Goal: Task Accomplishment & Management: Use online tool/utility

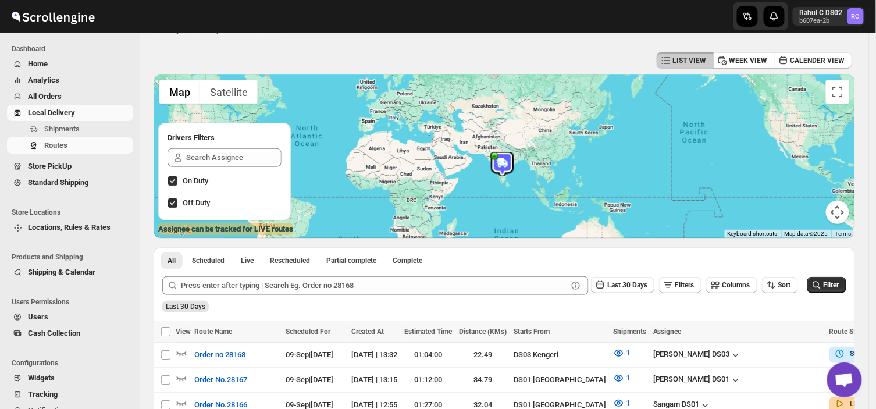
scroll to position [39, 0]
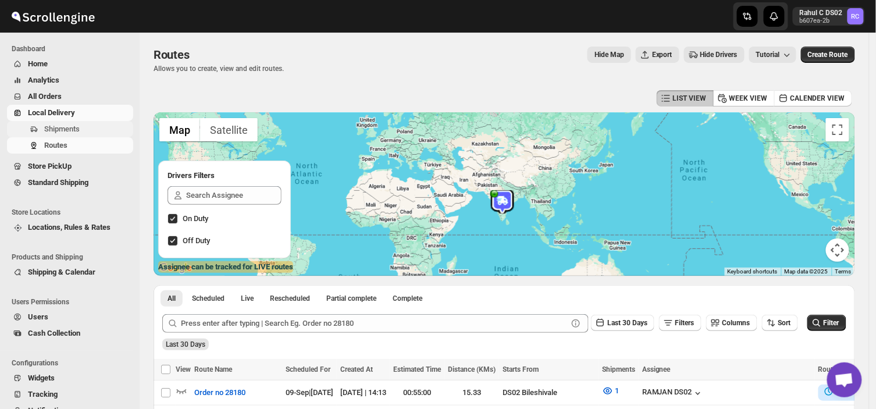
click at [84, 122] on button "Shipments" at bounding box center [70, 129] width 126 height 16
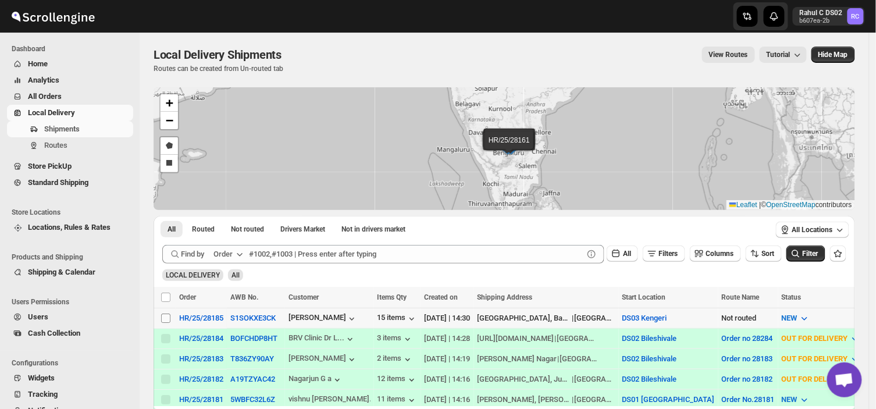
click at [164, 316] on input "Select shipment" at bounding box center [165, 318] width 9 height 9
checkbox input "true"
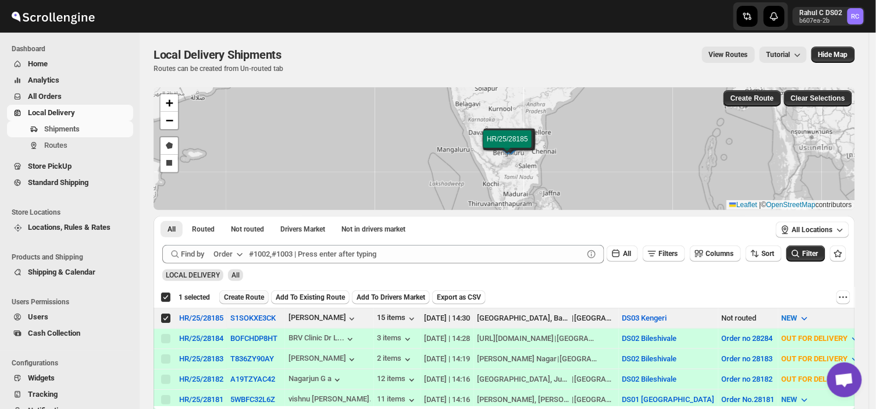
click at [241, 294] on span "Create Route" at bounding box center [244, 297] width 40 height 9
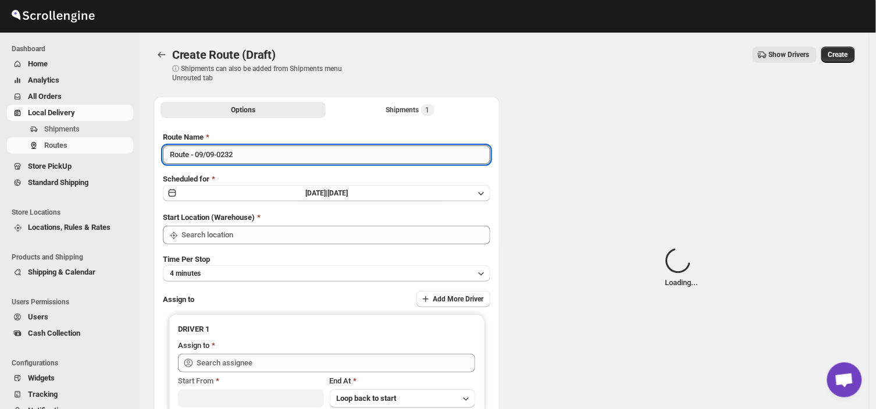
type input "DS03 Kengeri"
click at [237, 151] on input "Route - 09/09-0232" at bounding box center [327, 154] width 328 height 19
type input "DS03 Kengeri"
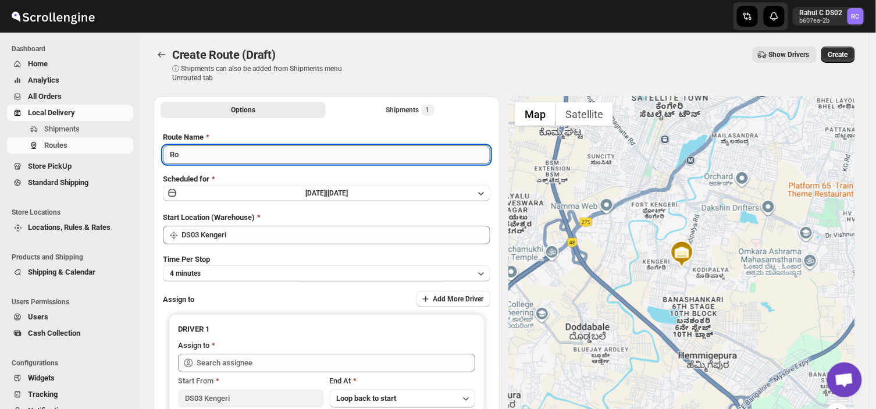
type input "R"
type input "a"
type input "Order no 28185"
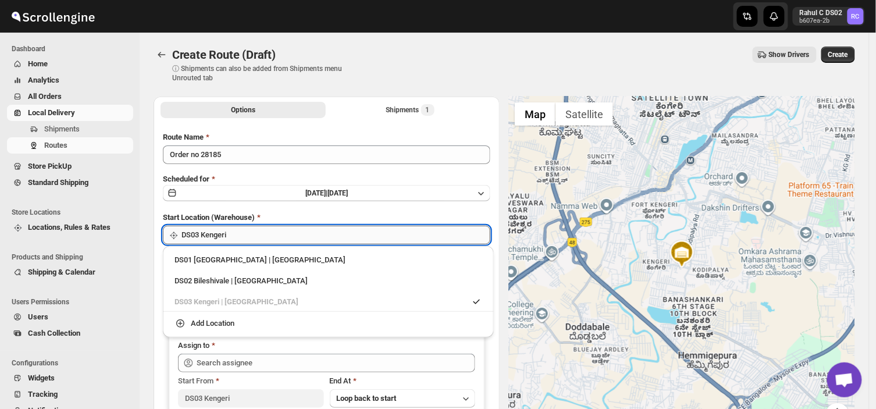
click at [278, 233] on input "DS03 Kengeri" at bounding box center [336, 235] width 309 height 19
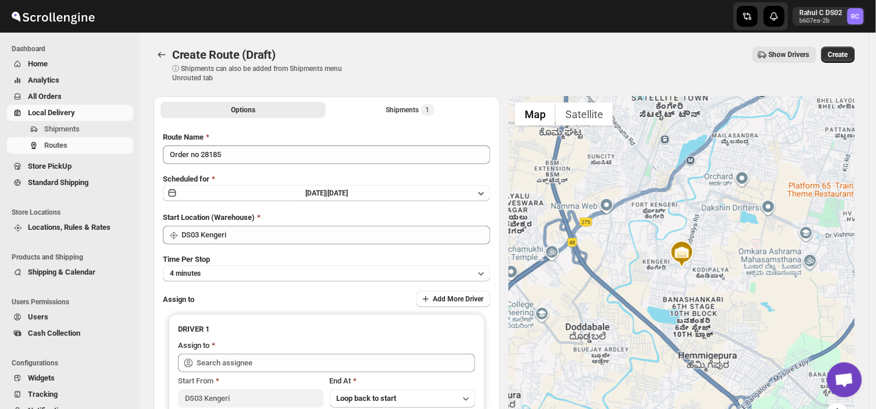
click at [313, 214] on div "Start Location (Warehouse)" at bounding box center [327, 218] width 328 height 12
click at [223, 274] on button "4 minutes" at bounding box center [327, 273] width 328 height 16
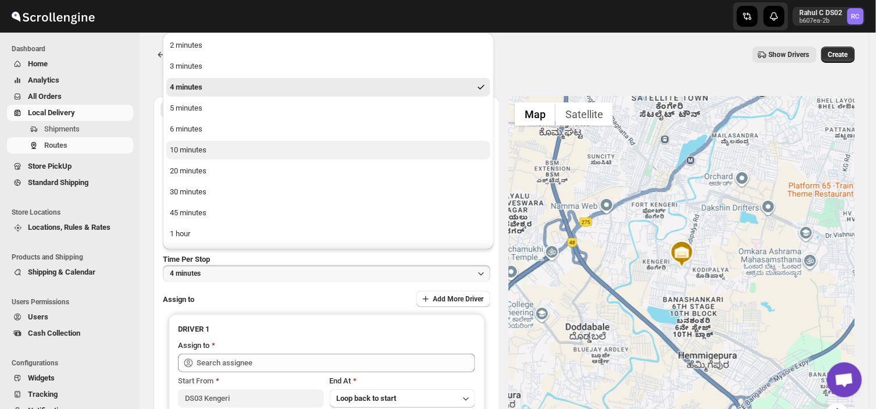
click at [214, 151] on button "10 minutes" at bounding box center [328, 150] width 324 height 19
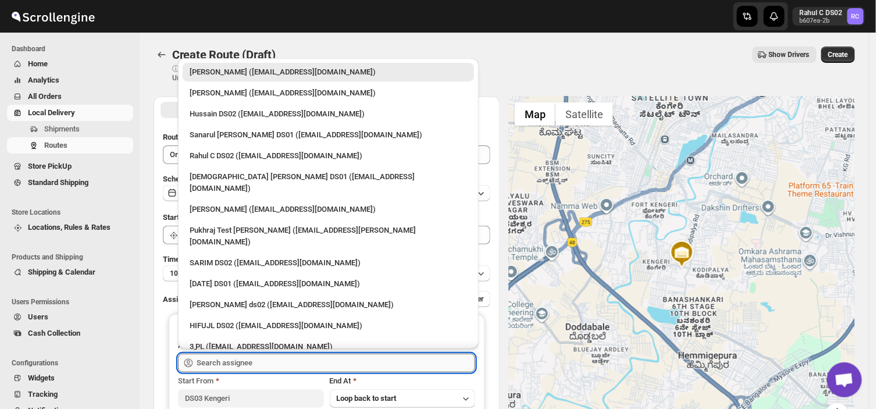
click at [258, 364] on input "text" at bounding box center [336, 363] width 279 height 19
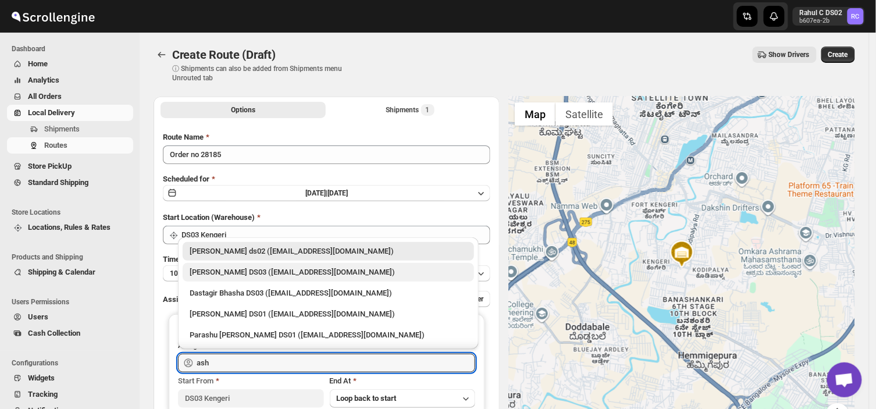
click at [241, 269] on div "ashik uddin DS03 (katiri8361@kimdyn.com)" at bounding box center [328, 272] width 277 height 12
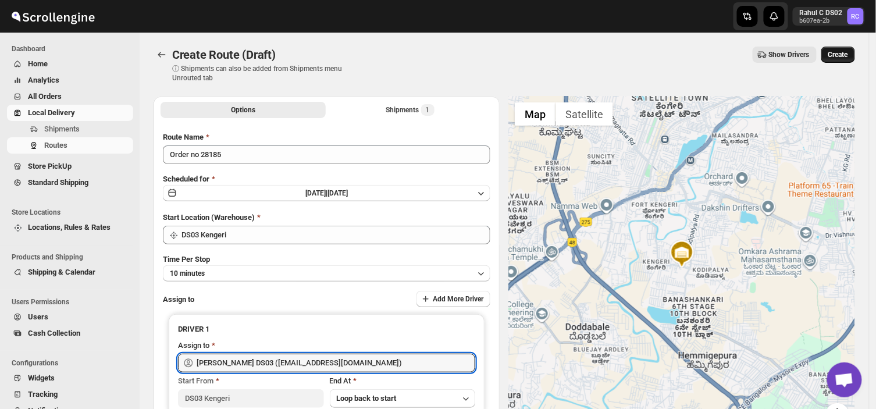
type input "ashik uddin DS03 (katiri8361@kimdyn.com)"
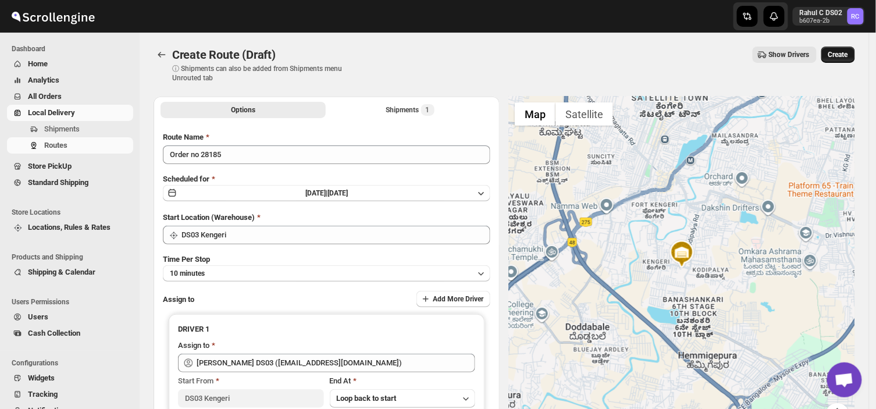
click at [844, 53] on span "Create" at bounding box center [838, 54] width 20 height 9
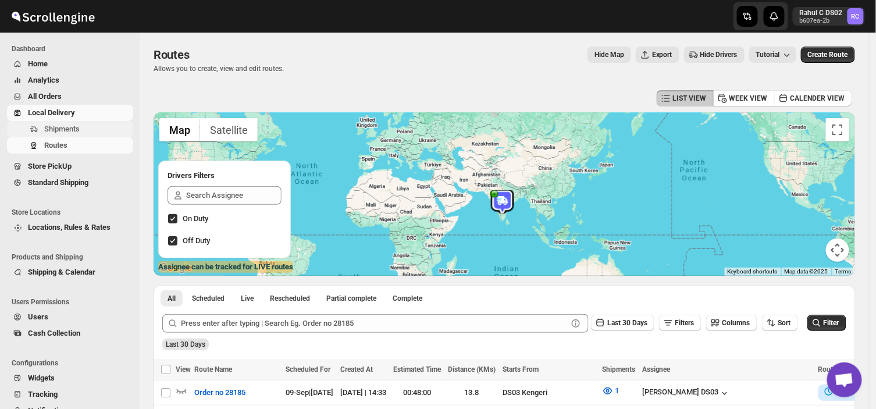
click at [90, 126] on span "Shipments" at bounding box center [87, 129] width 87 height 12
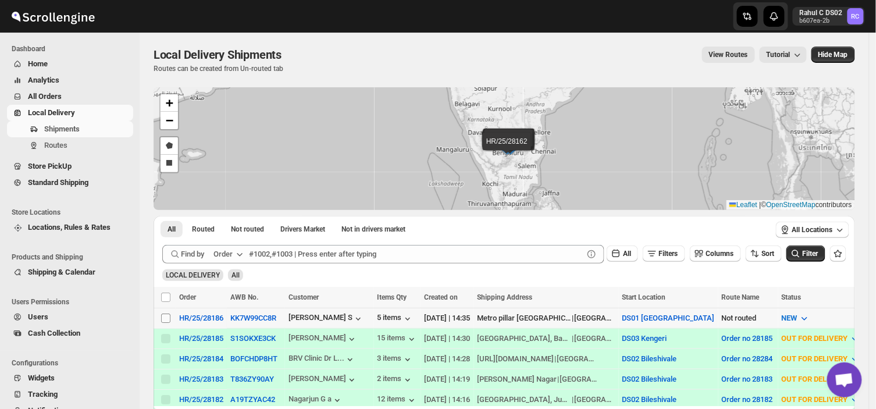
click at [168, 316] on input "Select shipment" at bounding box center [165, 318] width 9 height 9
checkbox input "true"
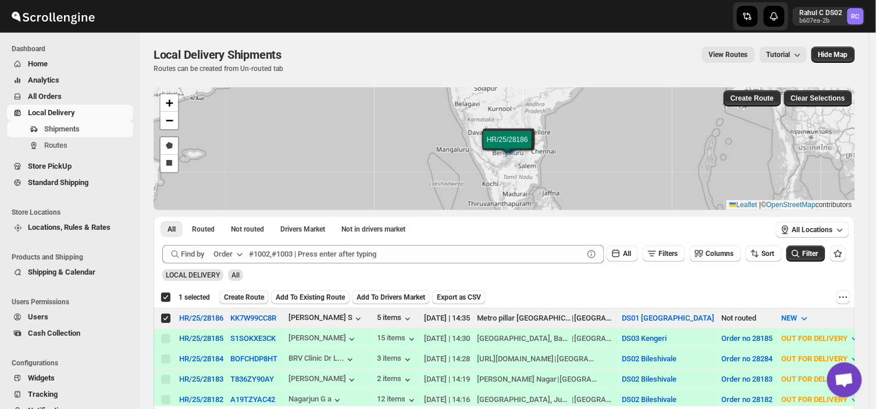
click at [244, 291] on button "Create Route" at bounding box center [243, 297] width 49 height 14
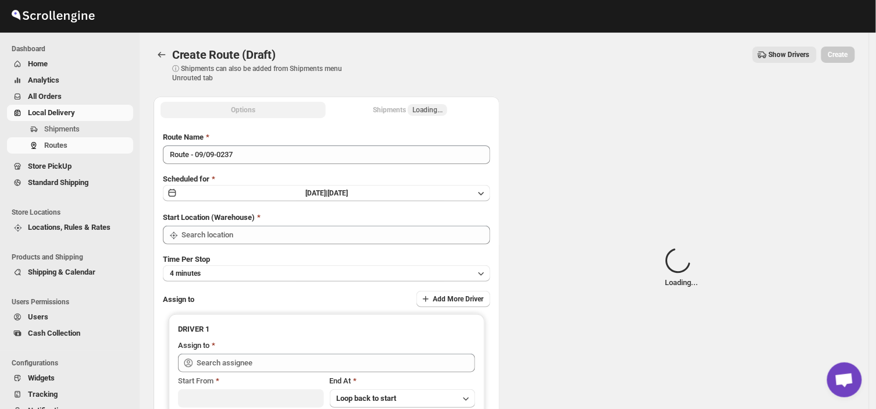
type input "DS01 [GEOGRAPHIC_DATA]"
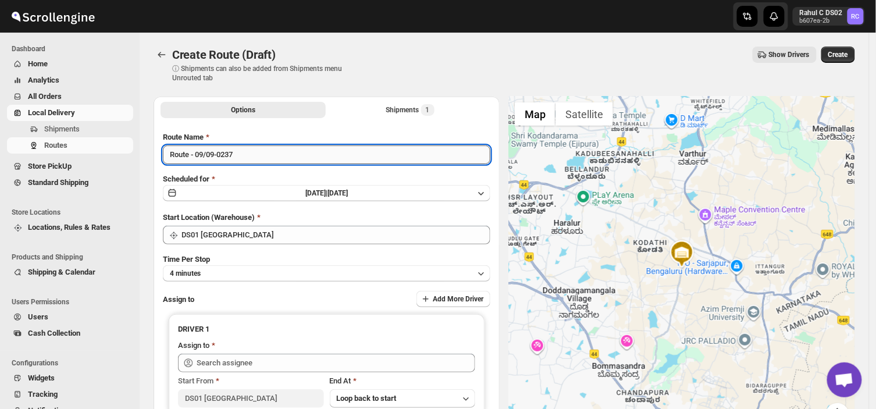
click at [241, 158] on input "Route - 09/09-0237" at bounding box center [327, 154] width 328 height 19
type input "R"
type input "Order no 28186"
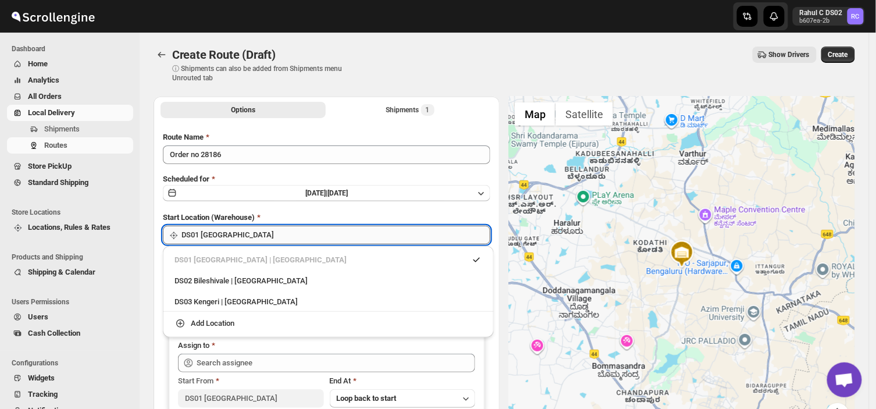
click at [252, 237] on input "DS01 [GEOGRAPHIC_DATA]" at bounding box center [336, 235] width 309 height 19
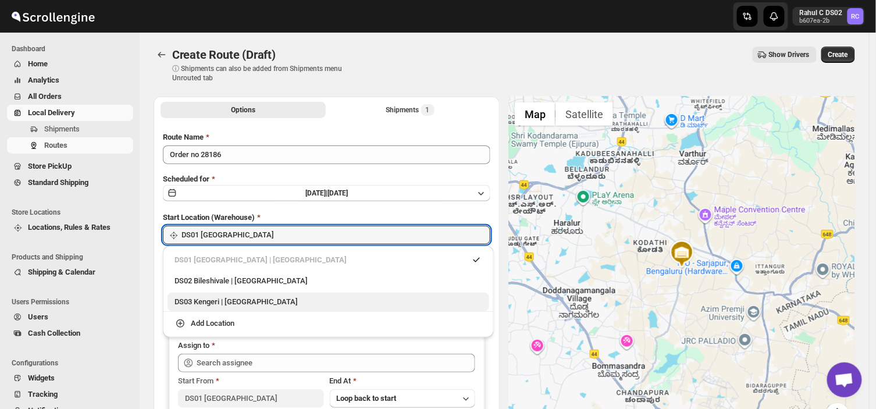
click at [220, 303] on div "DS03 Kengeri | Bengaluru" at bounding box center [329, 302] width 308 height 12
type input "DS03 Kengeri"
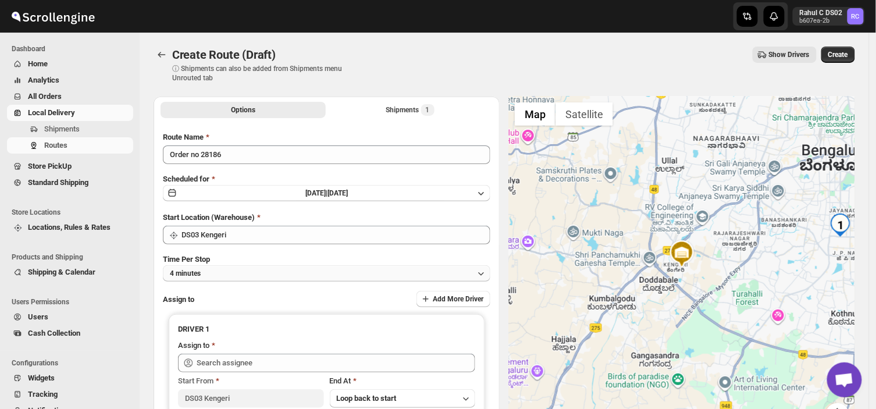
click at [211, 271] on button "4 minutes" at bounding box center [327, 273] width 328 height 16
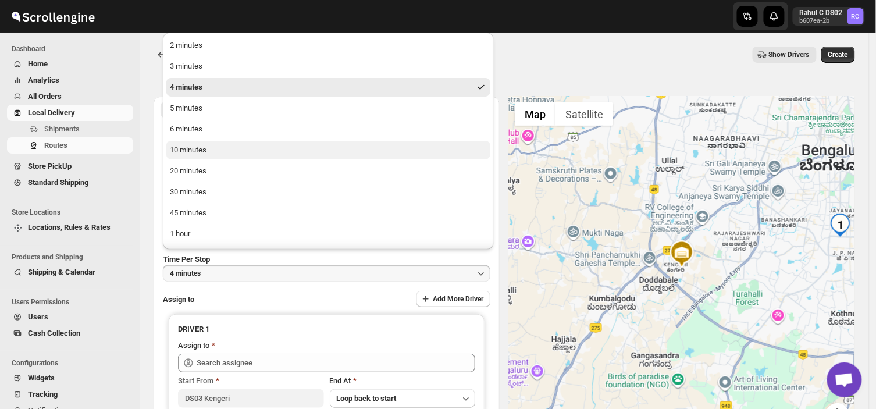
click at [211, 158] on button "10 minutes" at bounding box center [328, 150] width 324 height 19
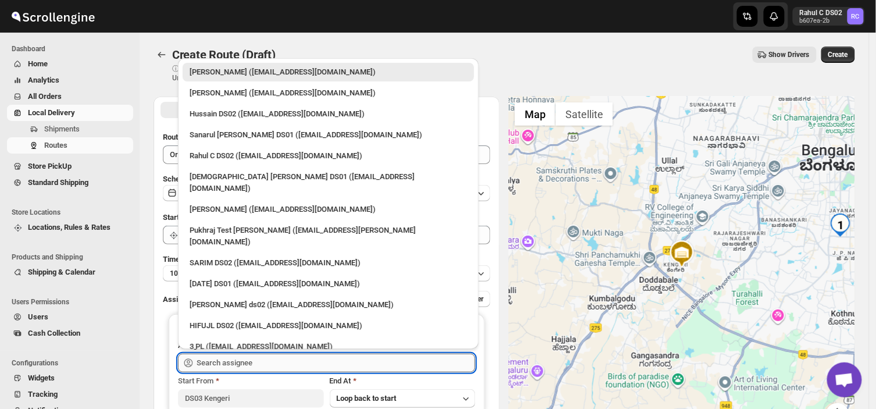
click at [260, 360] on input "text" at bounding box center [336, 363] width 279 height 19
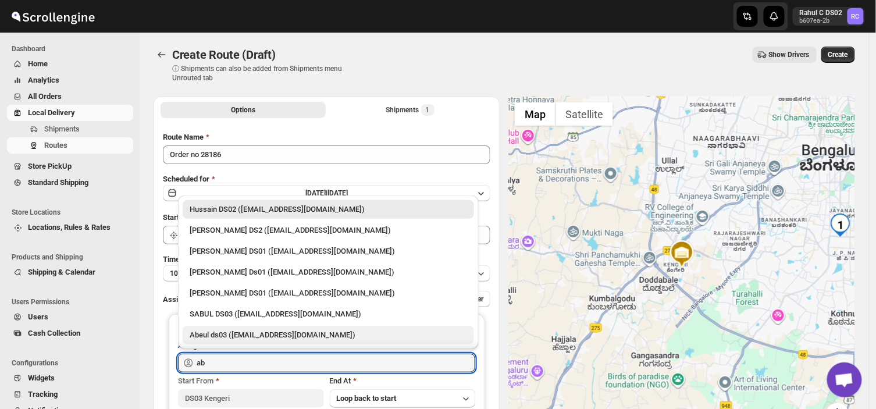
click at [229, 336] on div "Abeul ds03 (dofesex377@dextrago.com)" at bounding box center [328, 335] width 277 height 12
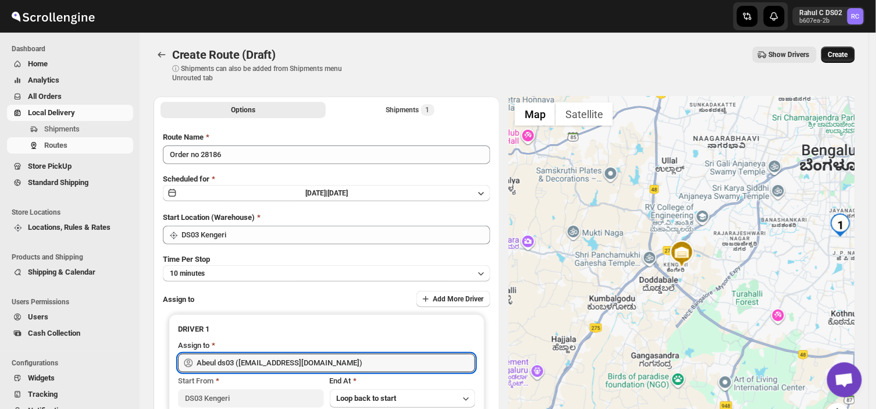
type input "Abeul ds03 (dofesex377@dextrago.com)"
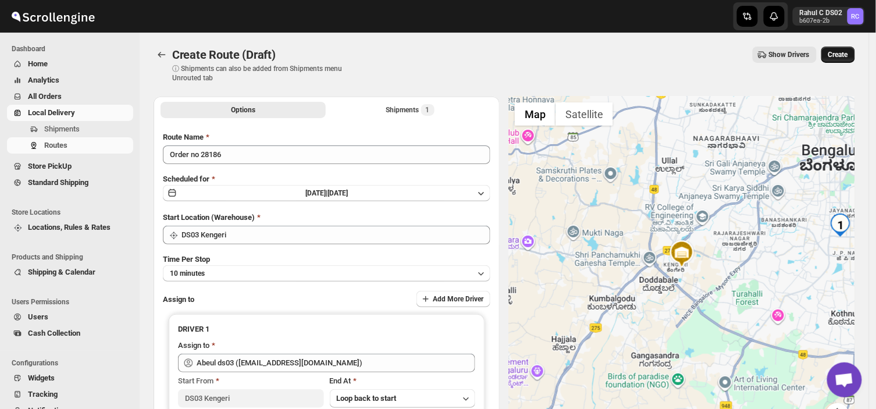
click at [845, 50] on span "Create" at bounding box center [838, 54] width 20 height 9
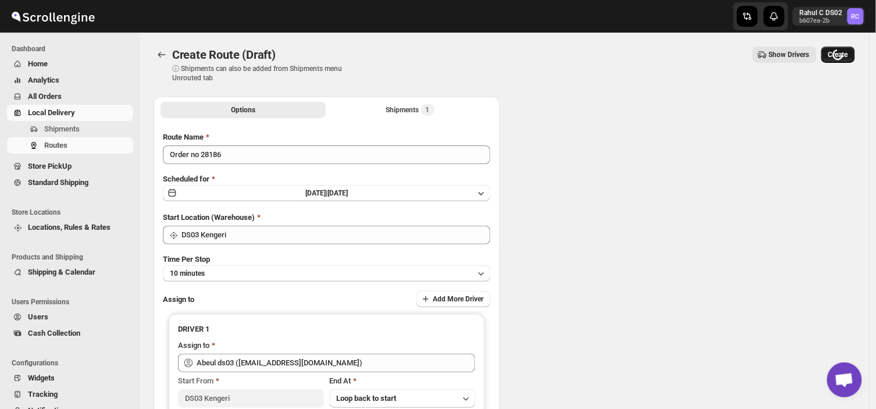
click at [845, 50] on div "Loading Create" at bounding box center [838, 55] width 34 height 16
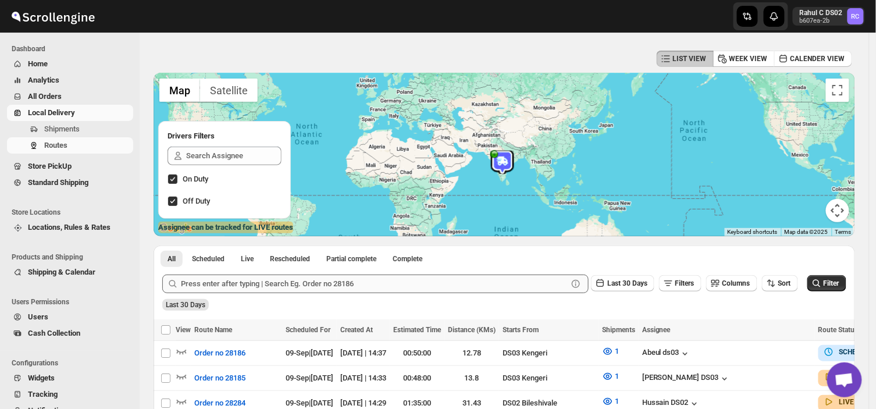
scroll to position [49, 0]
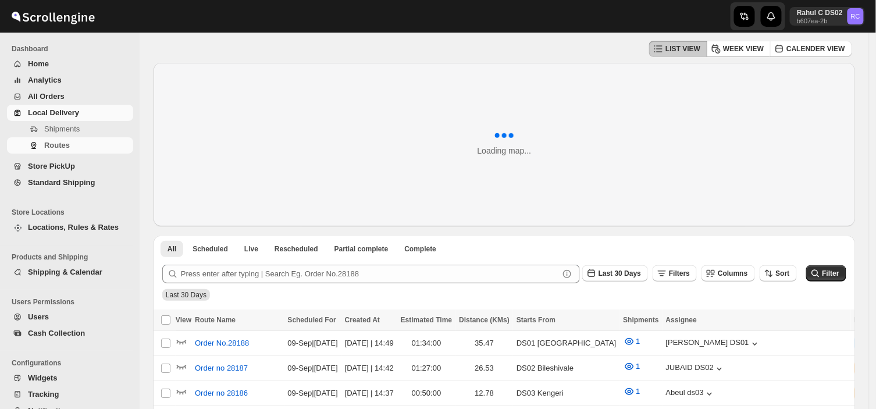
scroll to position [49, 0]
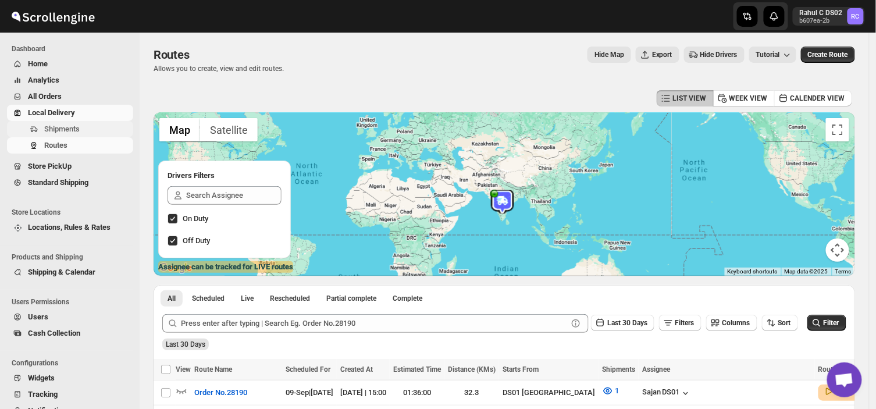
click at [67, 126] on span "Shipments" at bounding box center [61, 128] width 35 height 9
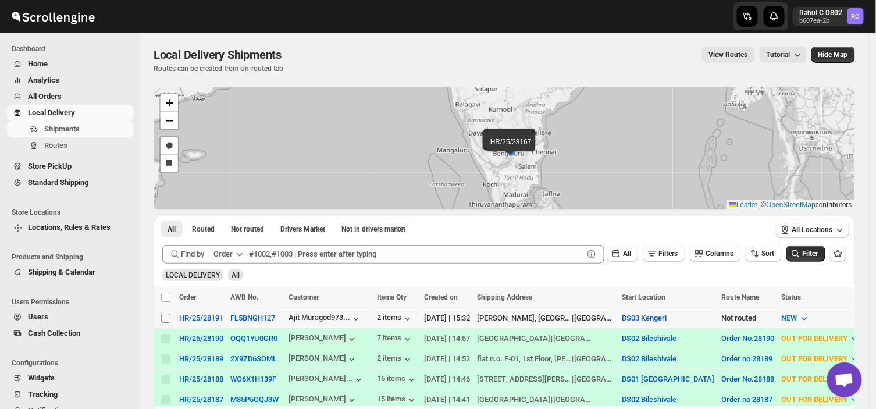
click at [167, 314] on input "Select shipment" at bounding box center [165, 318] width 9 height 9
checkbox input "true"
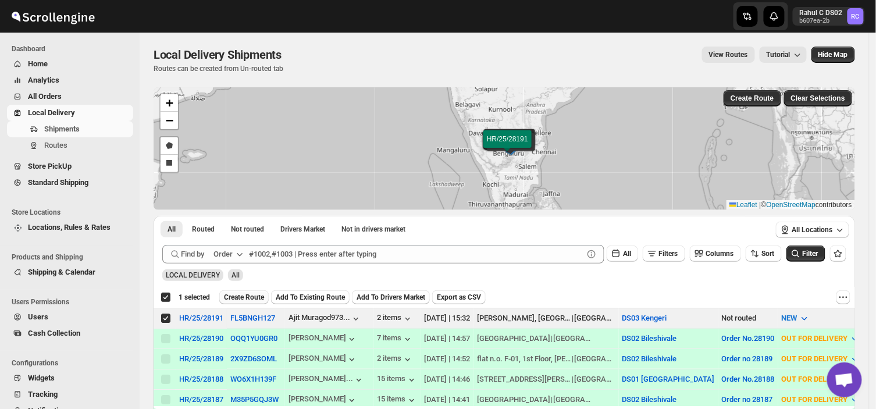
click at [245, 291] on button "Create Route" at bounding box center [243, 297] width 49 height 14
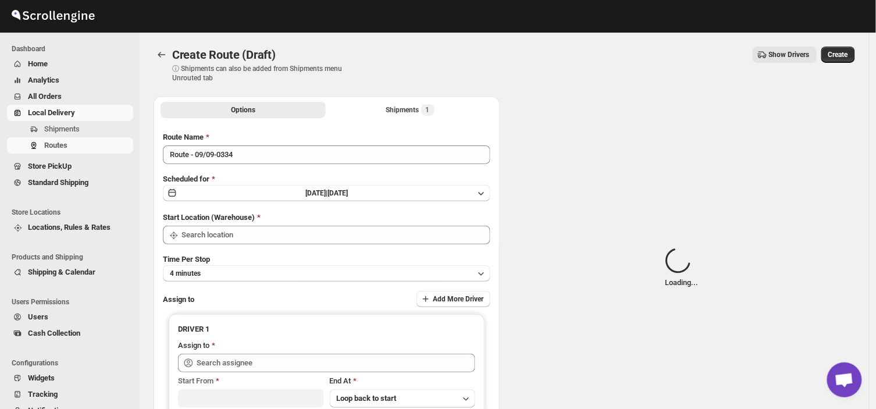
type input "DS03 Kengeri"
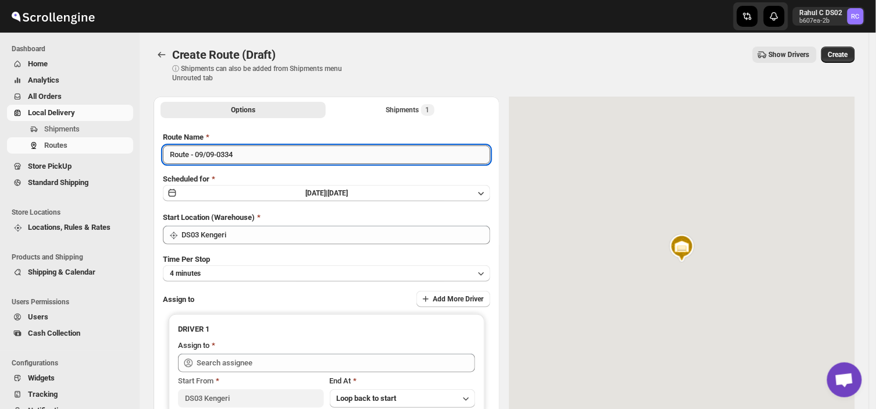
click at [243, 153] on input "Route - 09/09-0334" at bounding box center [327, 154] width 328 height 19
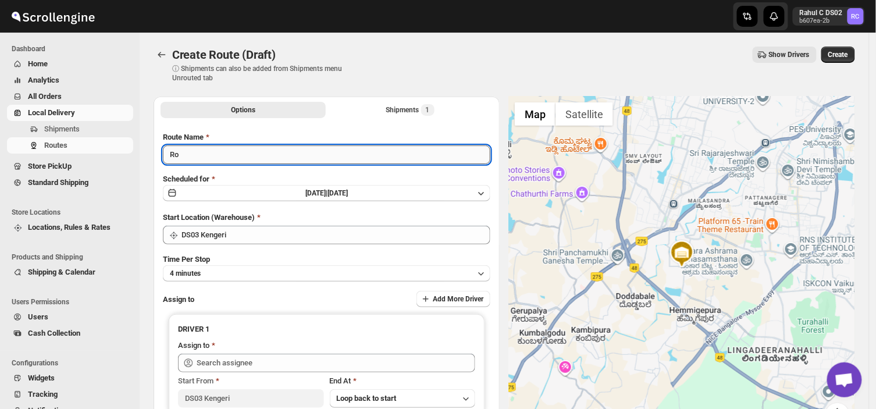
type input "R"
type input "Order no 28191"
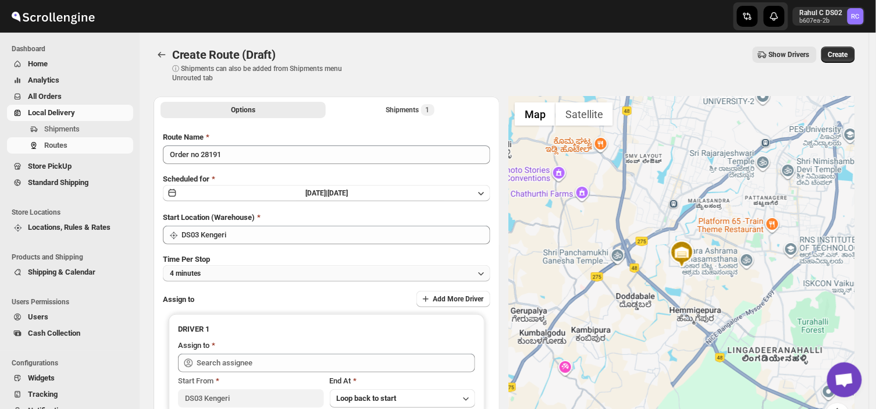
click at [247, 266] on button "4 minutes" at bounding box center [327, 273] width 328 height 16
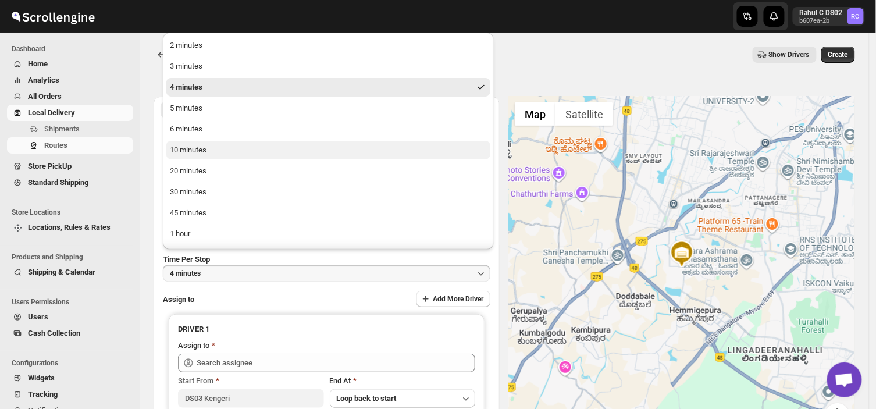
click at [190, 147] on div "10 minutes" at bounding box center [188, 150] width 37 height 12
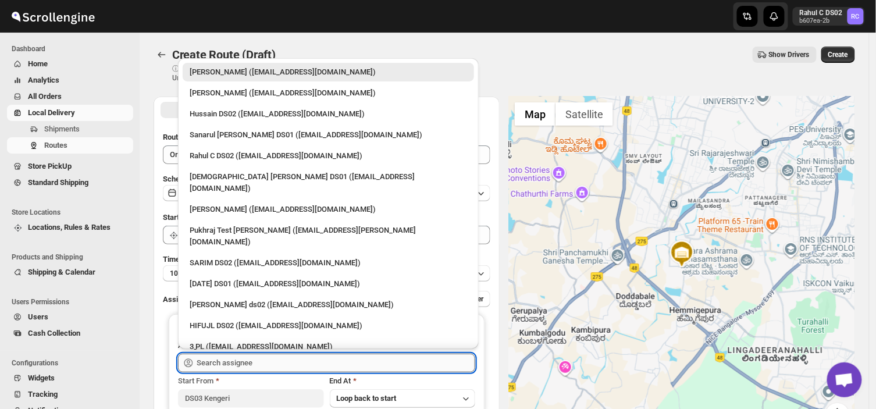
click at [263, 355] on input "text" at bounding box center [336, 363] width 279 height 19
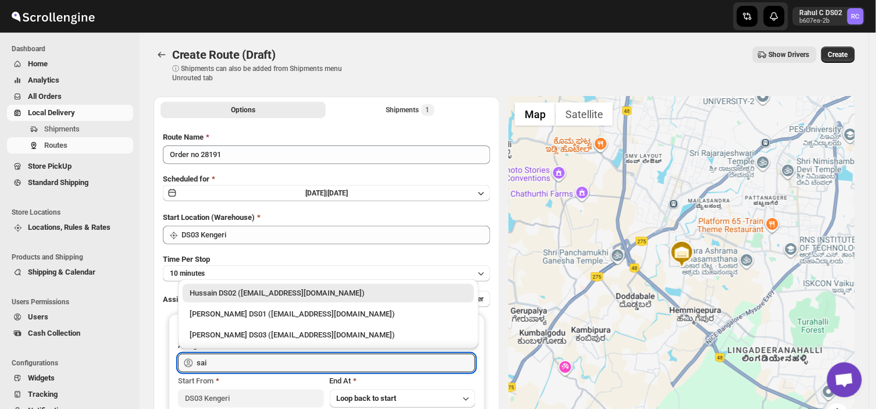
click at [225, 324] on li "Saibur Rahman DS03 (novenik154@ihnpo.com)" at bounding box center [328, 333] width 301 height 21
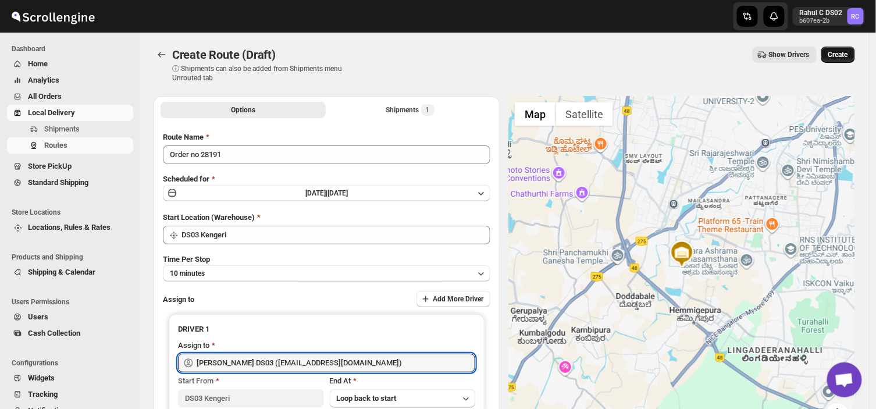
type input "Saibur Rahman DS03 (novenik154@ihnpo.com)"
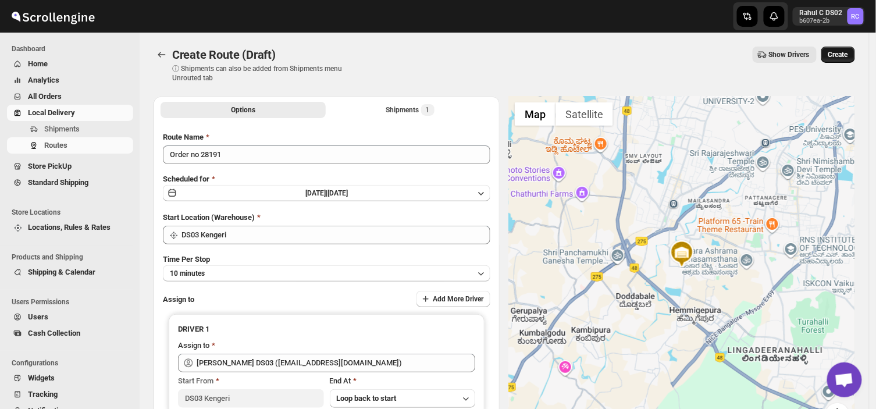
click at [846, 56] on span "Create" at bounding box center [838, 54] width 20 height 9
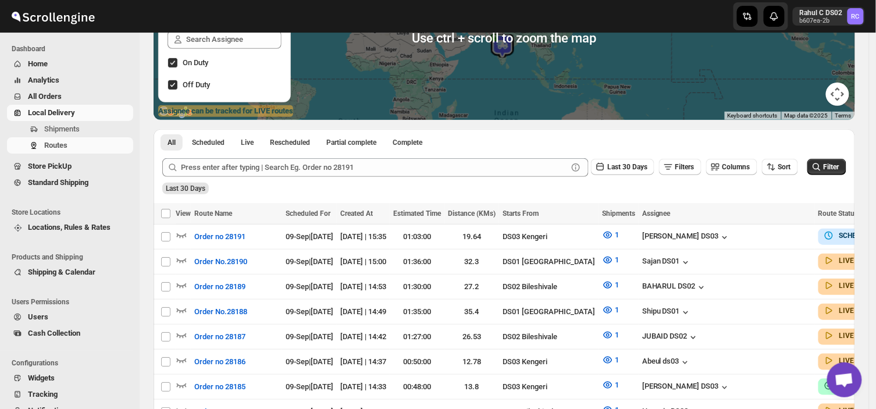
scroll to position [161, 0]
